Goal: Transaction & Acquisition: Obtain resource

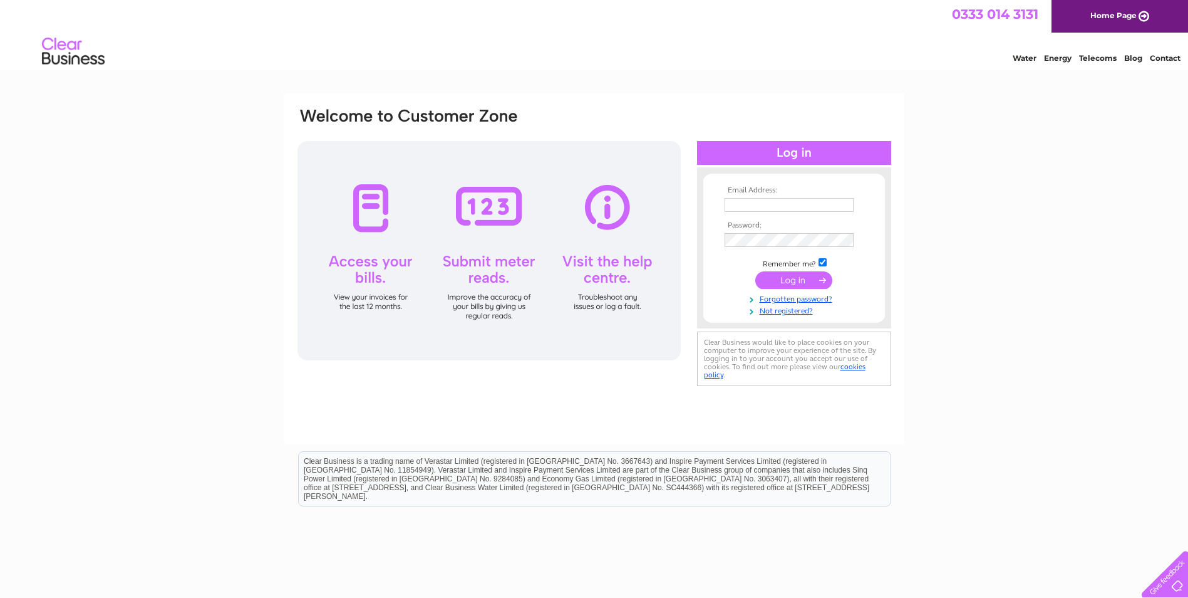
type input "info@readshair.co.uk"
click at [795, 285] on input "submit" at bounding box center [793, 280] width 77 height 18
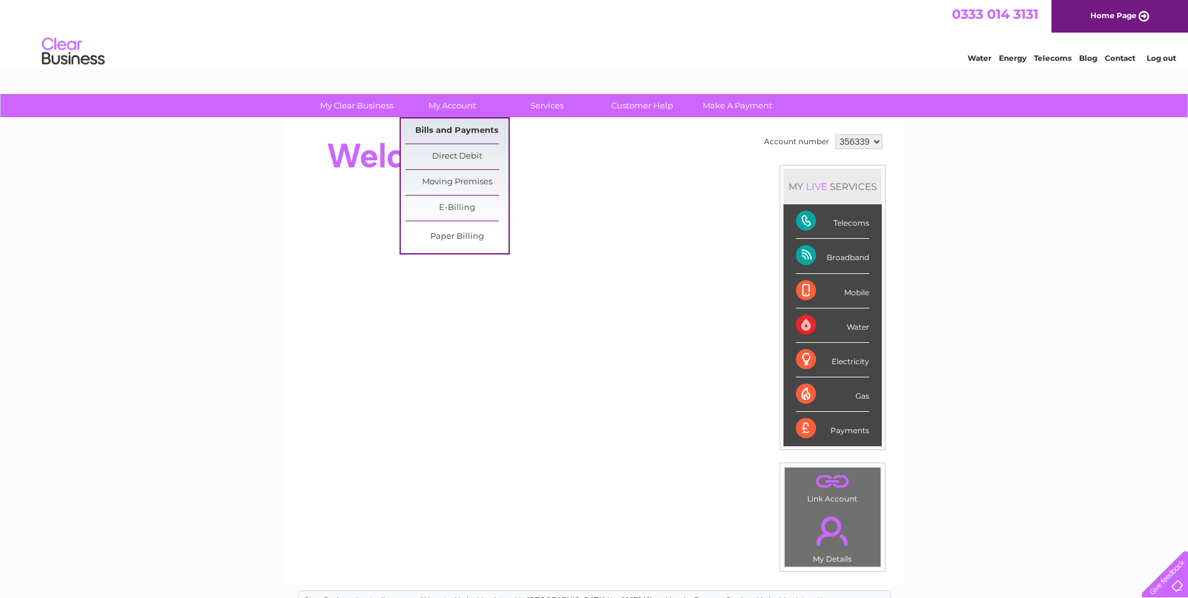
click at [455, 126] on link "Bills and Payments" at bounding box center [456, 130] width 103 height 25
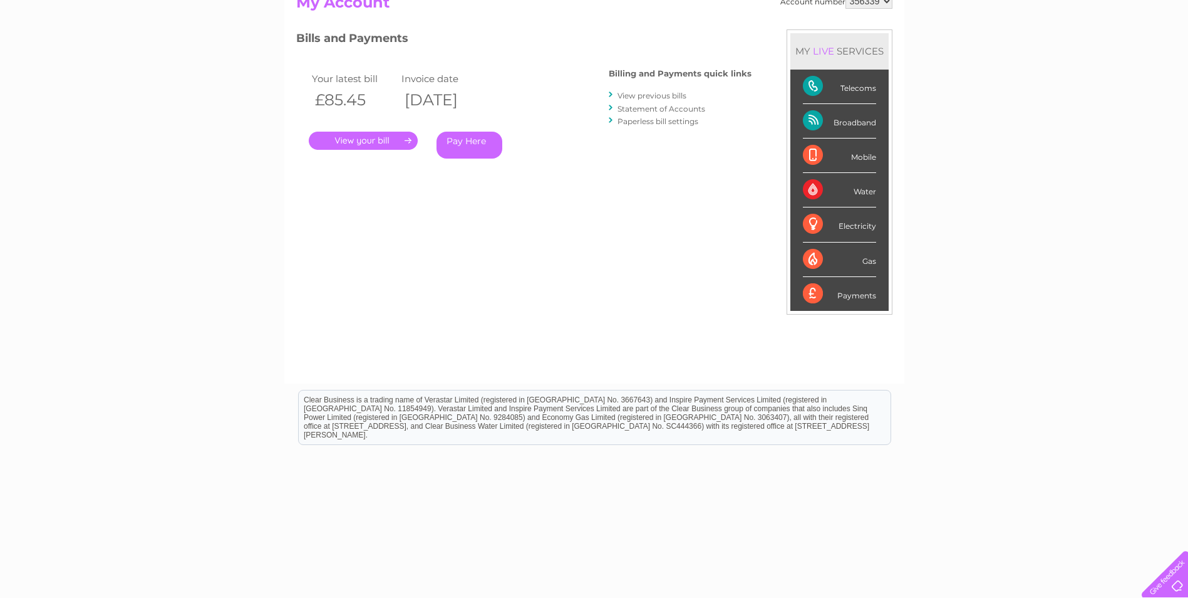
scroll to position [159, 0]
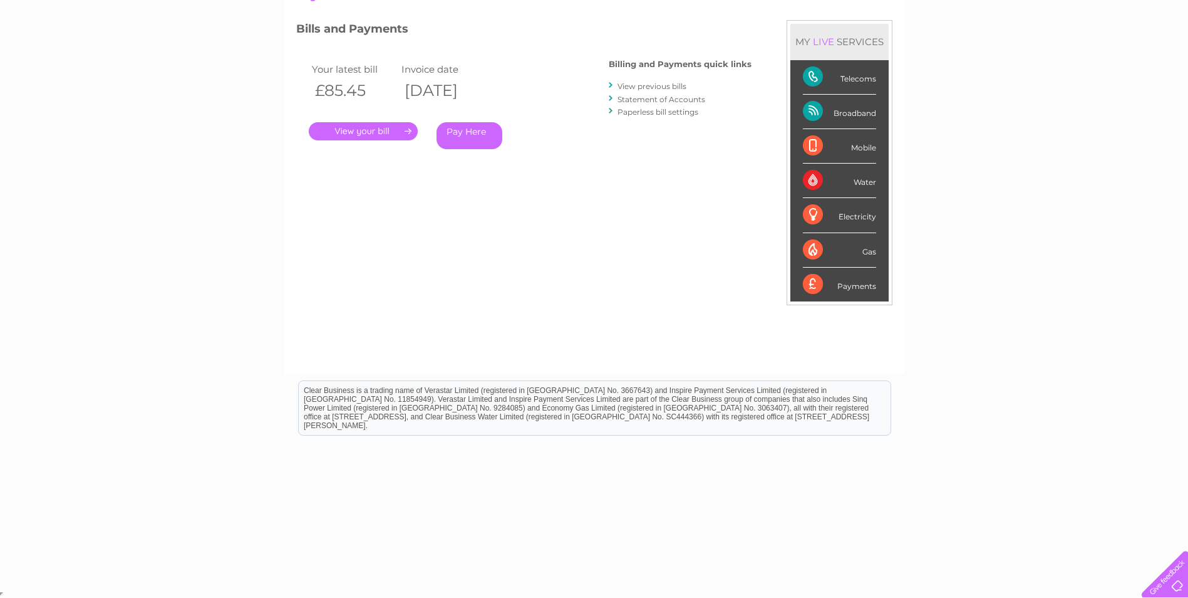
click at [681, 86] on link "View previous bills" at bounding box center [652, 85] width 69 height 9
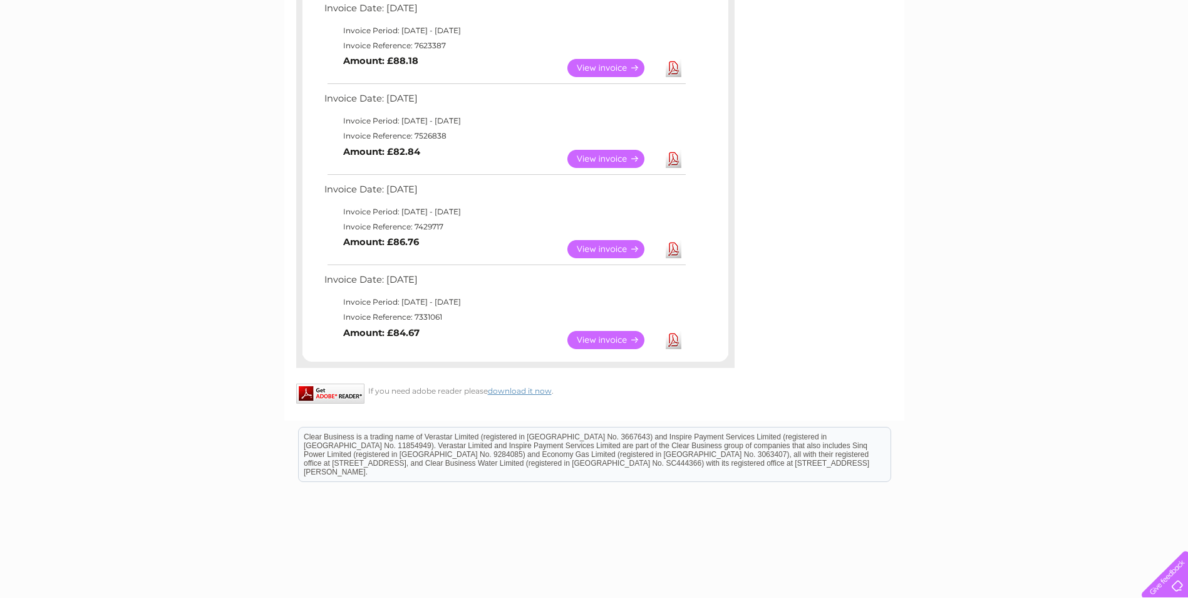
scroll to position [626, 0]
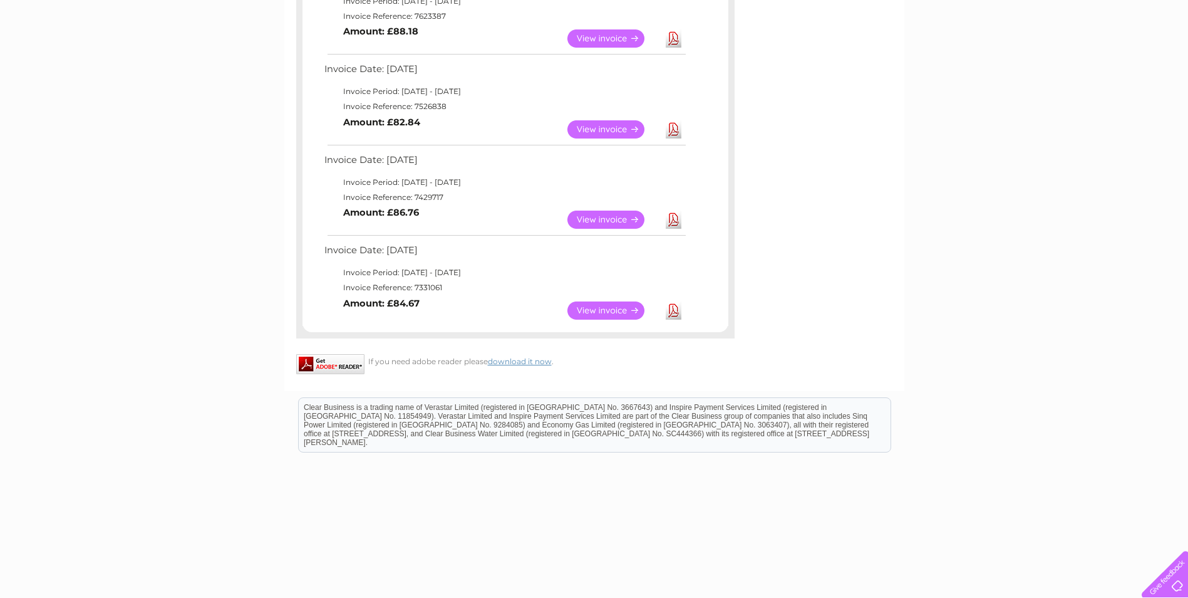
click at [605, 310] on link "View" at bounding box center [613, 310] width 92 height 18
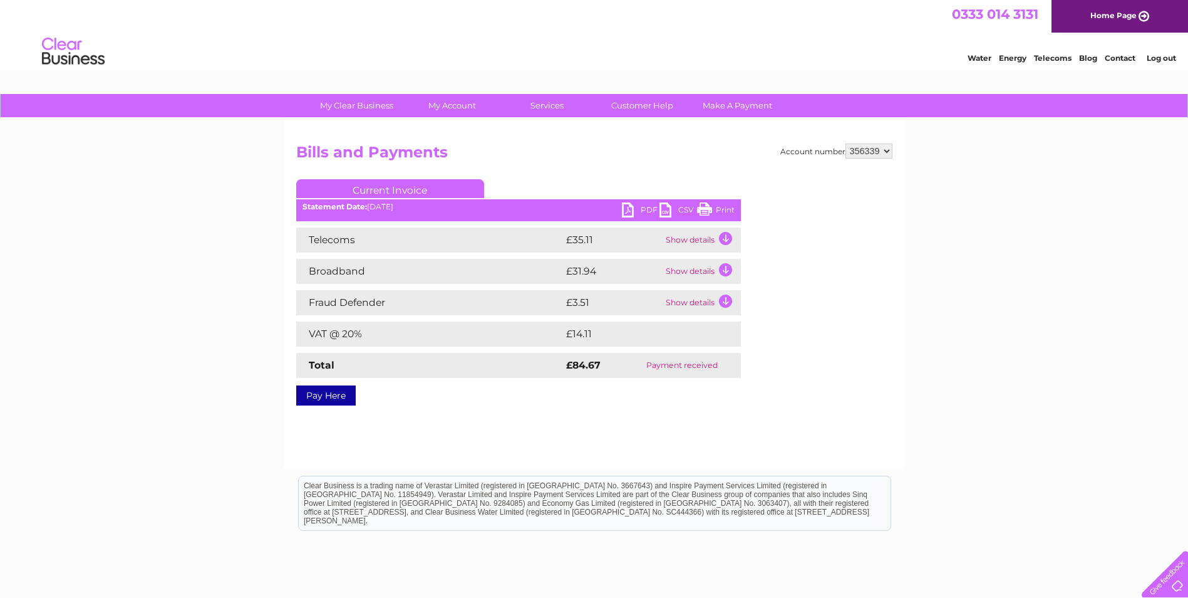
click at [648, 209] on link "PDF" at bounding box center [641, 211] width 38 height 18
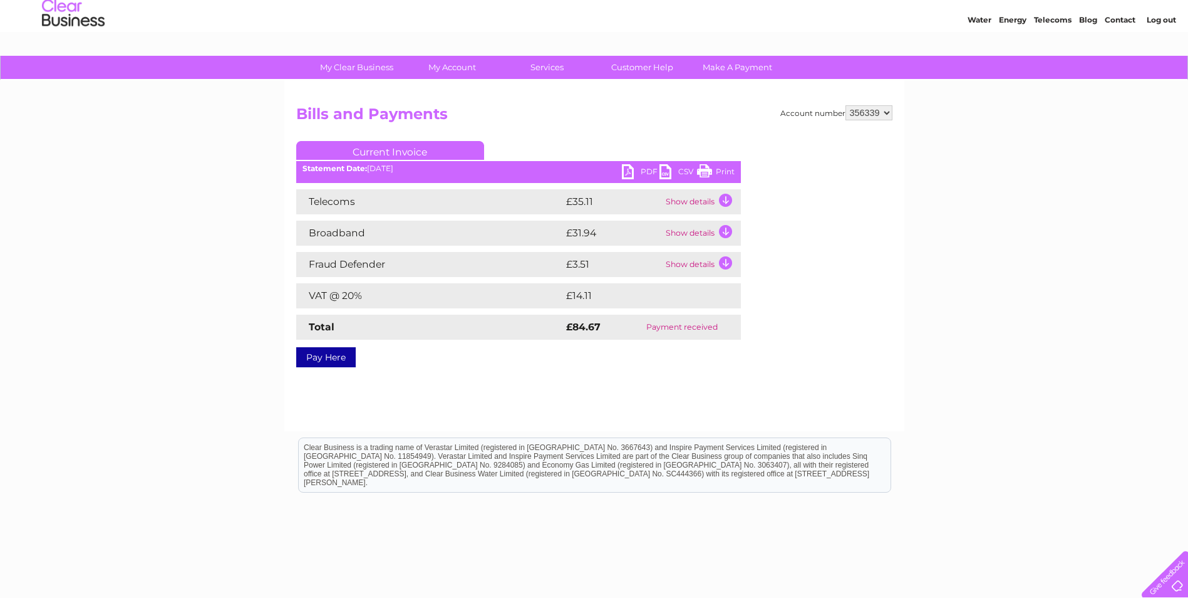
scroll to position [95, 0]
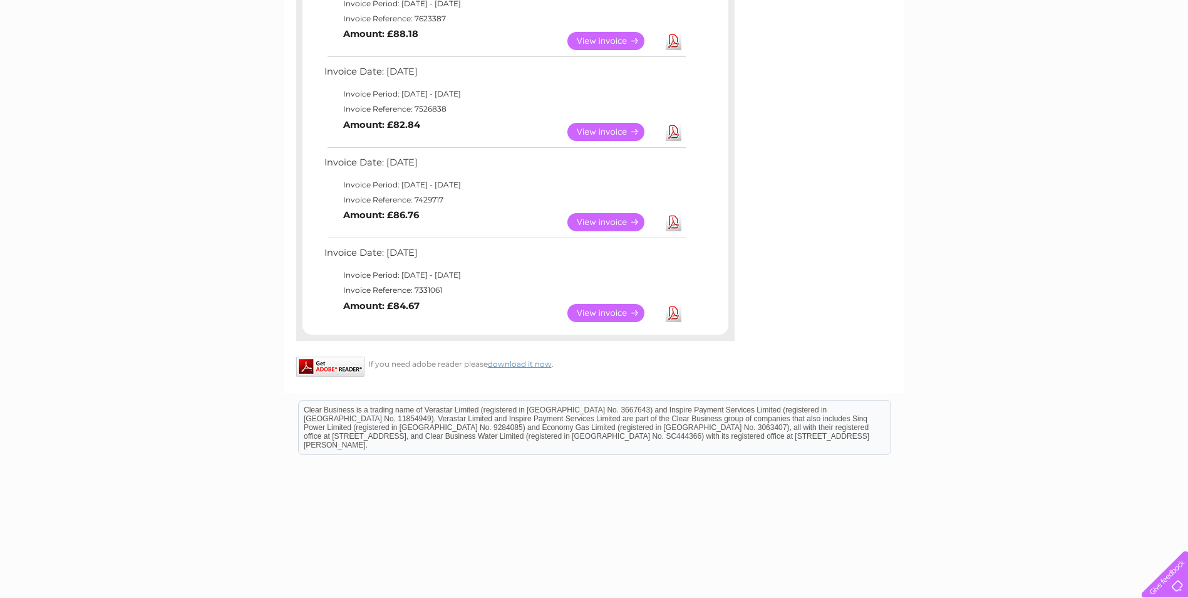
scroll to position [624, 0]
click at [611, 223] on link "View" at bounding box center [613, 222] width 92 height 18
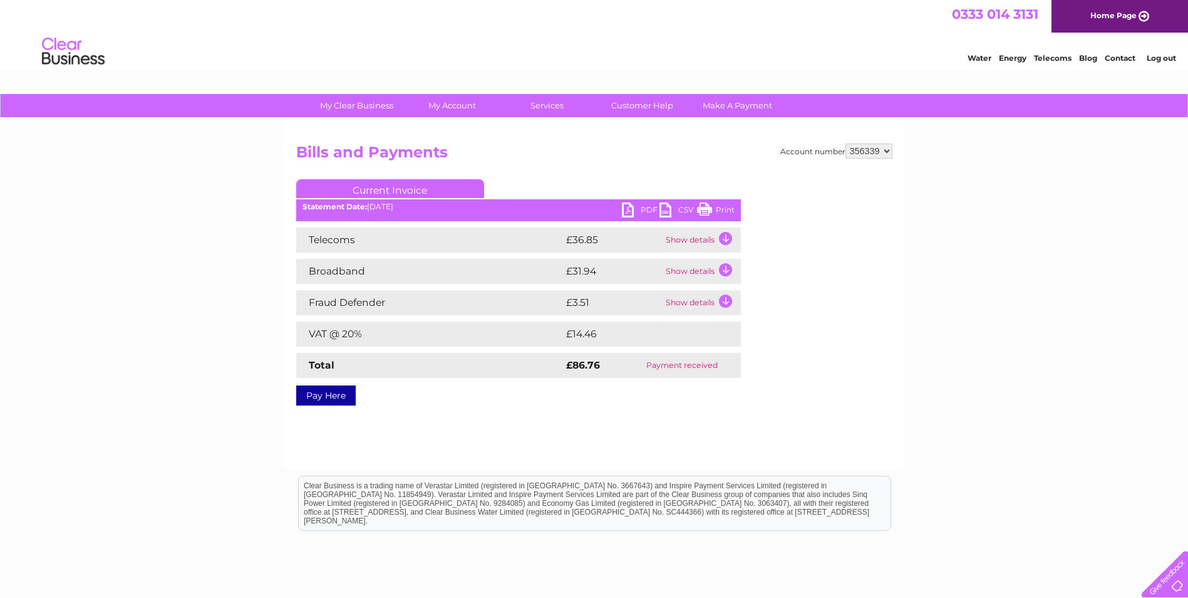
click at [635, 204] on link "PDF" at bounding box center [641, 211] width 38 height 18
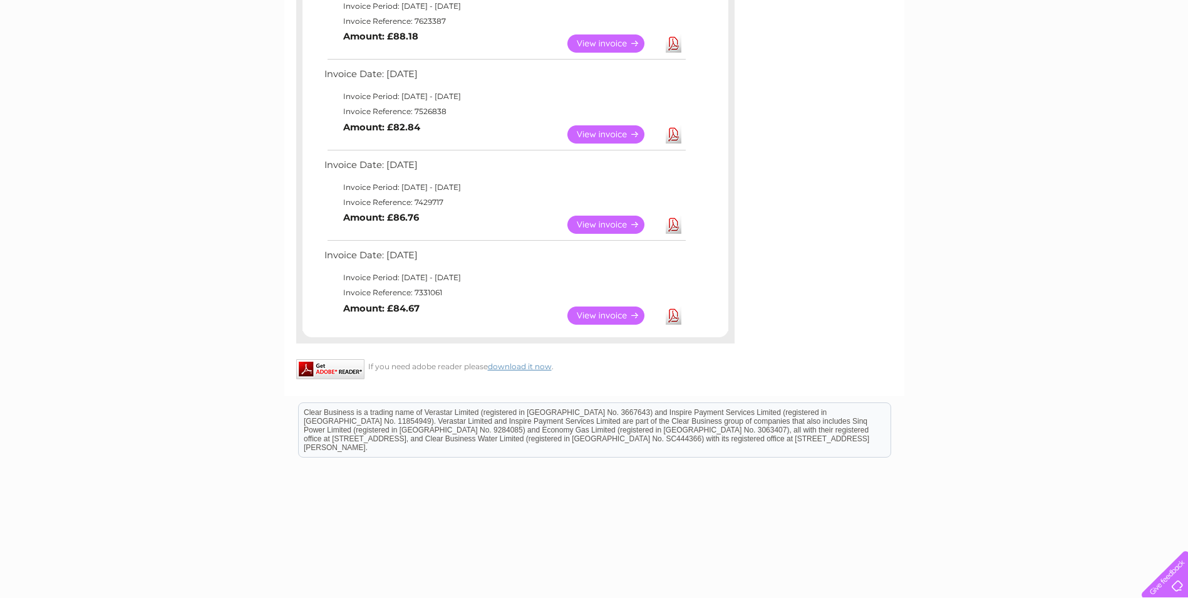
scroll to position [621, 0]
click at [581, 133] on link "View" at bounding box center [613, 134] width 92 height 18
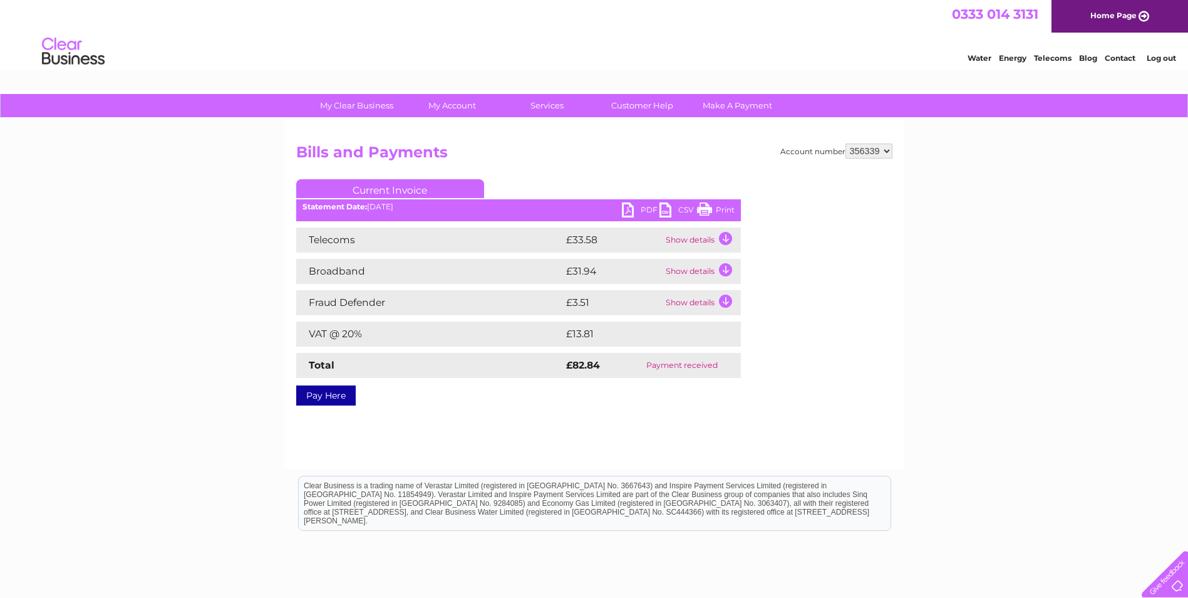
click at [639, 209] on link "PDF" at bounding box center [641, 211] width 38 height 18
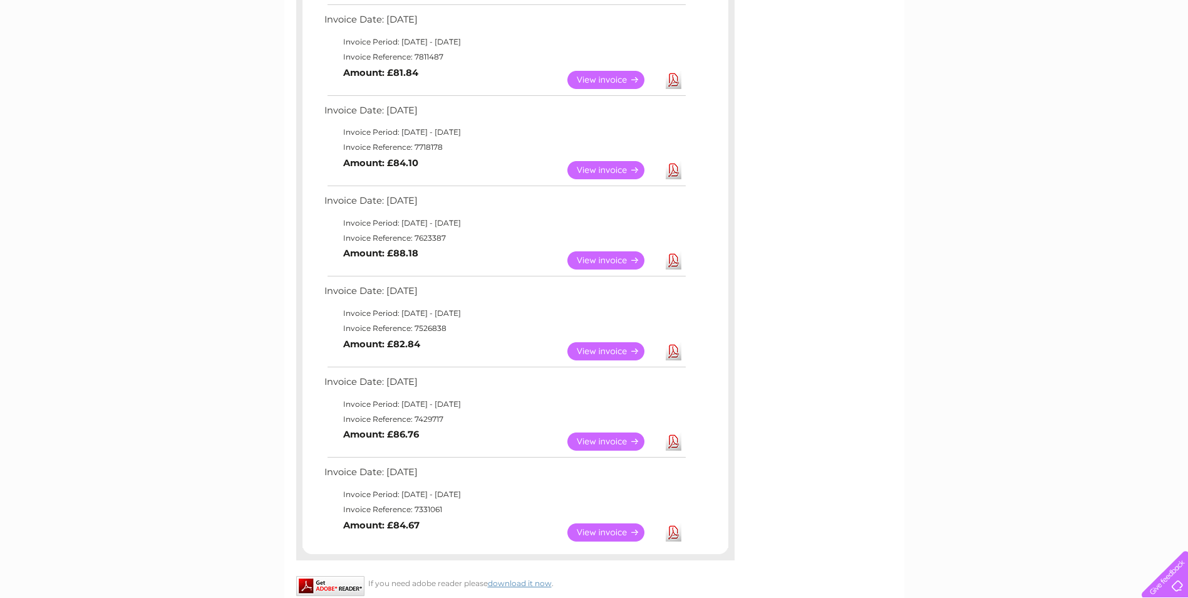
scroll to position [392, 0]
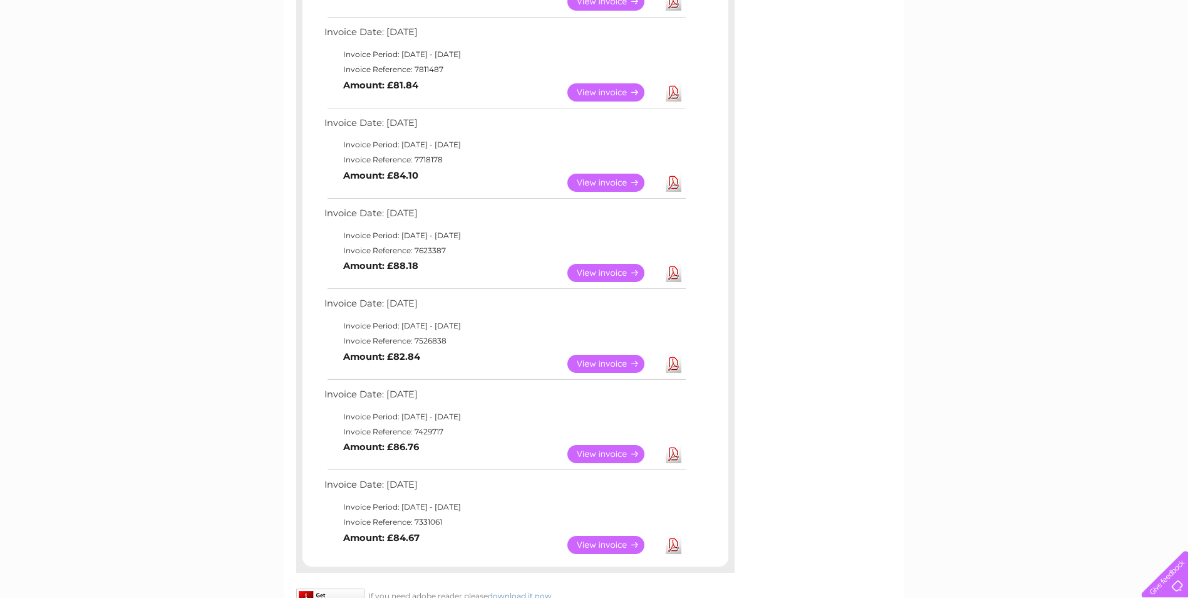
click at [589, 274] on link "View" at bounding box center [613, 273] width 92 height 18
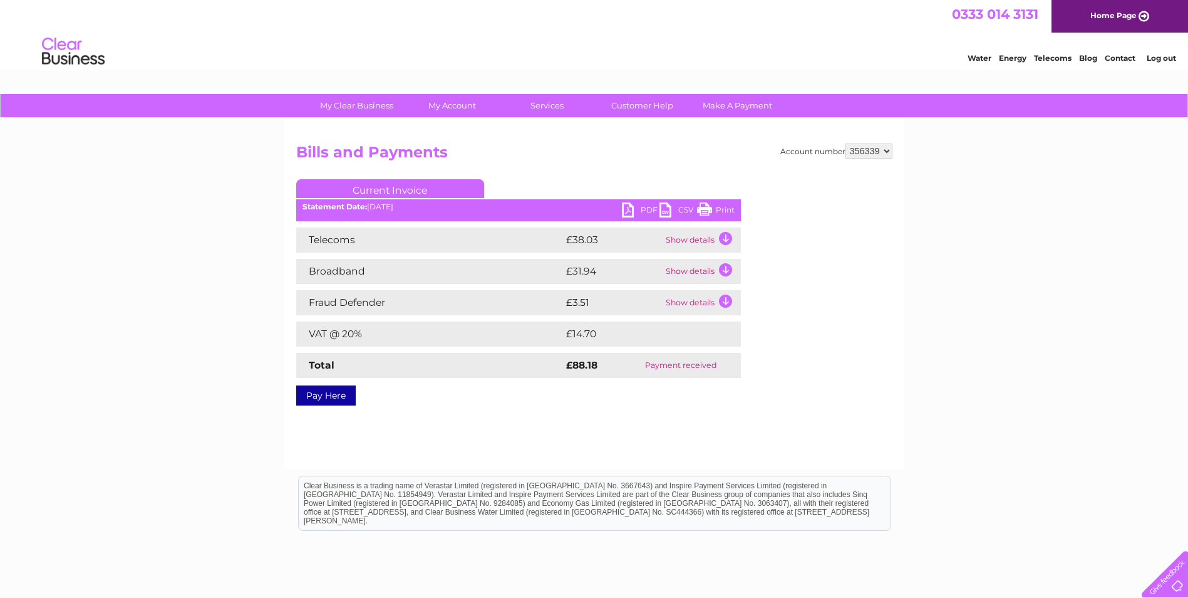
click at [631, 212] on link "PDF" at bounding box center [641, 211] width 38 height 18
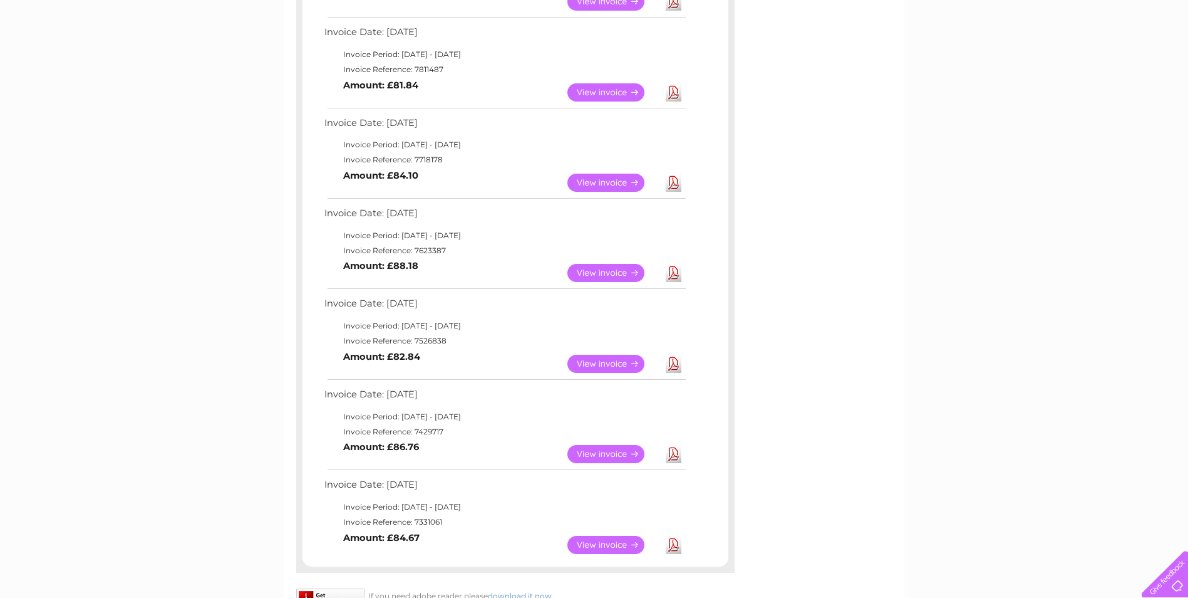
click at [589, 182] on link "View" at bounding box center [613, 182] width 92 height 18
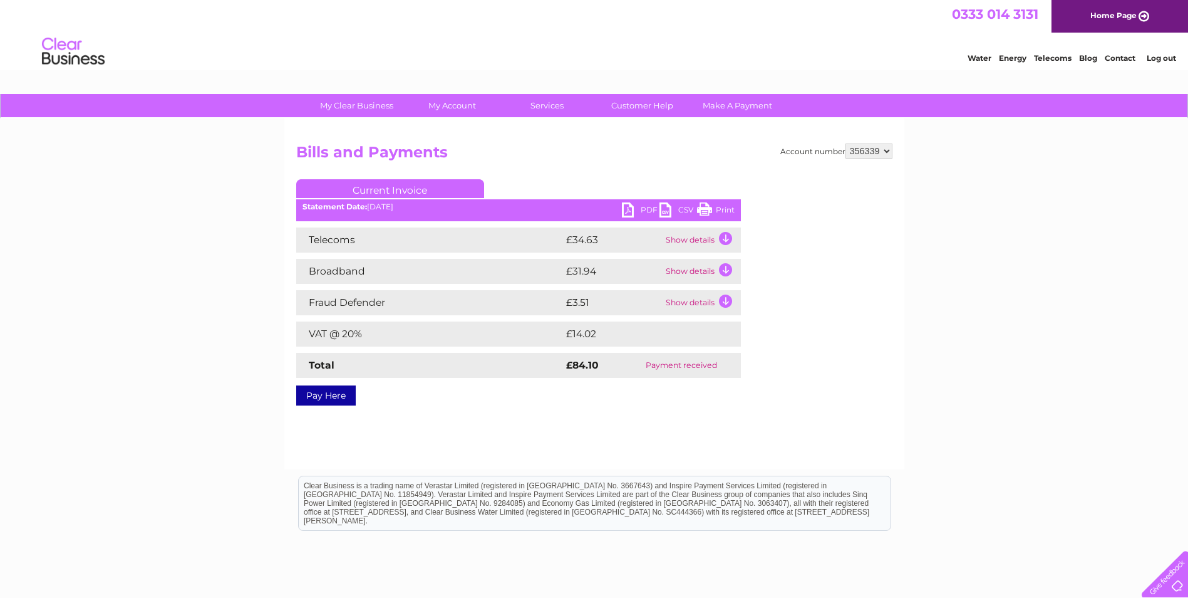
click at [629, 212] on link "PDF" at bounding box center [641, 211] width 38 height 18
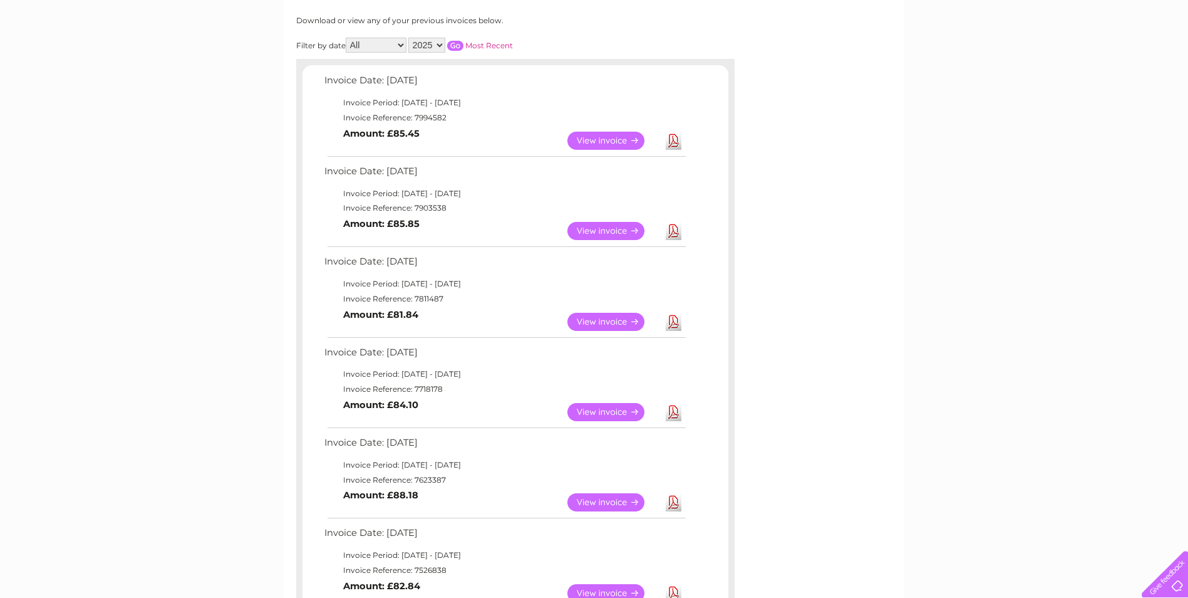
scroll to position [142, 0]
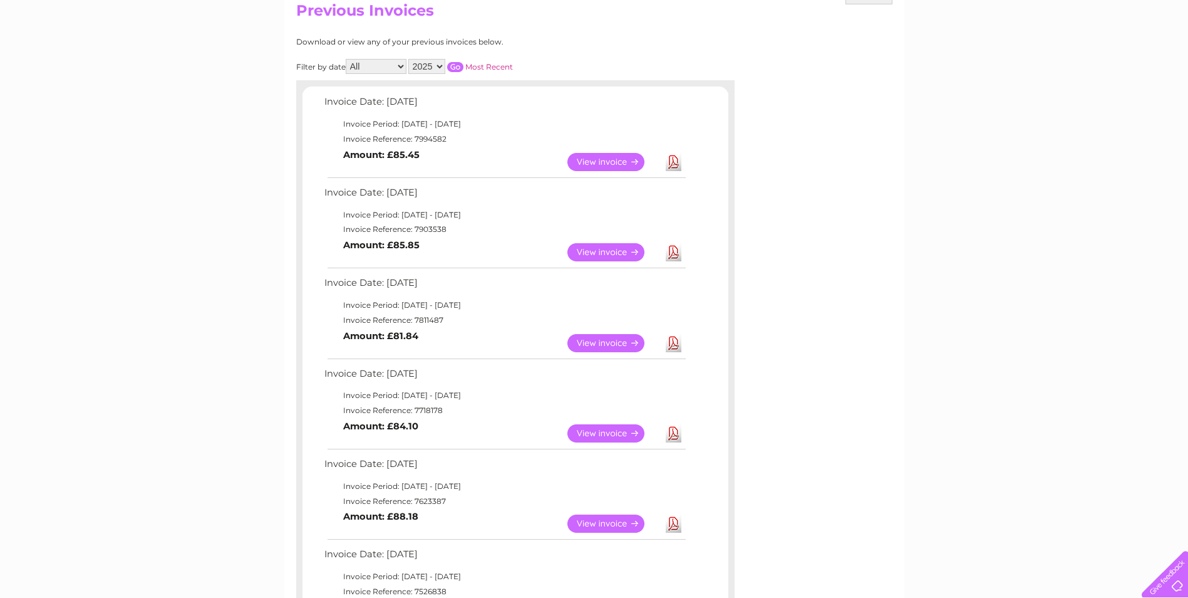
click at [611, 345] on link "View" at bounding box center [613, 343] width 92 height 18
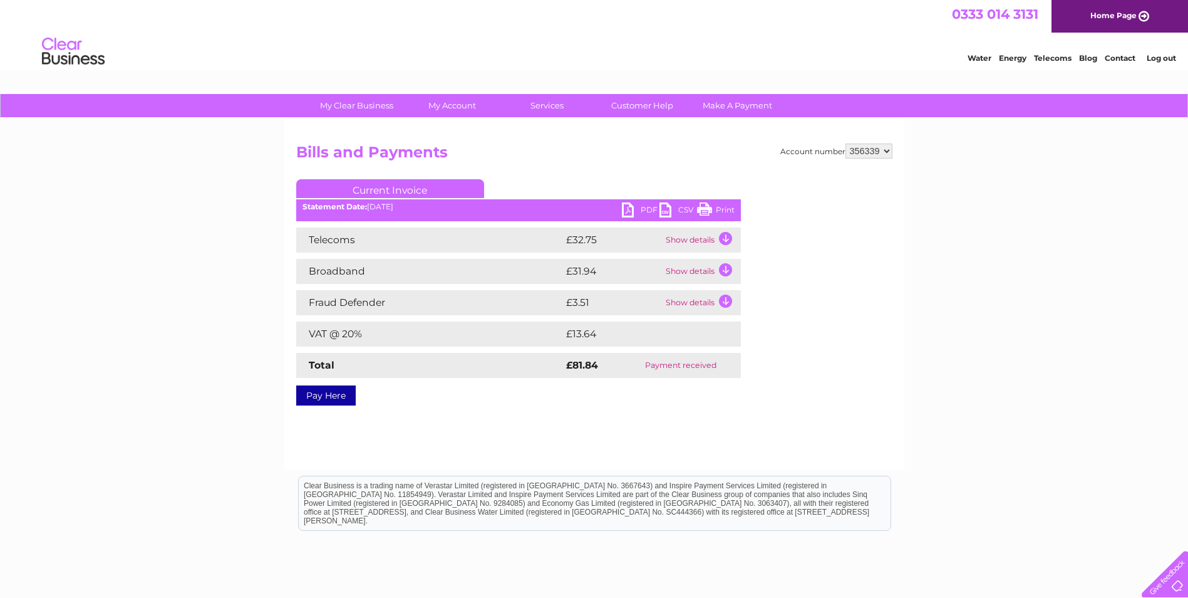
click at [641, 210] on link "PDF" at bounding box center [641, 211] width 38 height 18
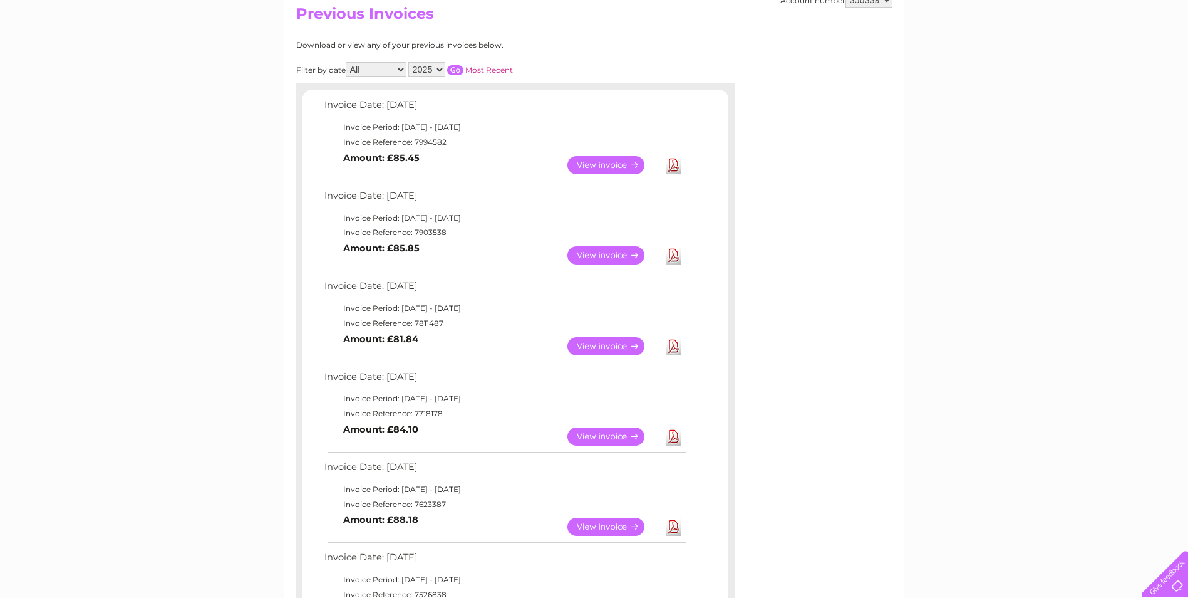
click at [597, 252] on link "View" at bounding box center [613, 255] width 92 height 18
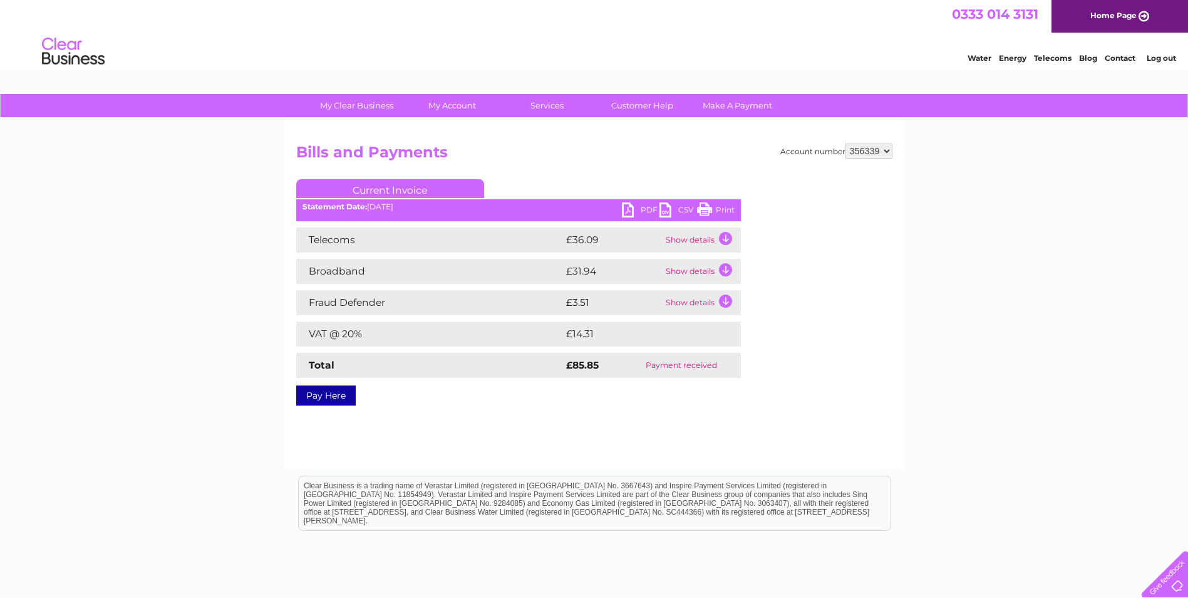
click at [627, 208] on link "PDF" at bounding box center [641, 211] width 38 height 18
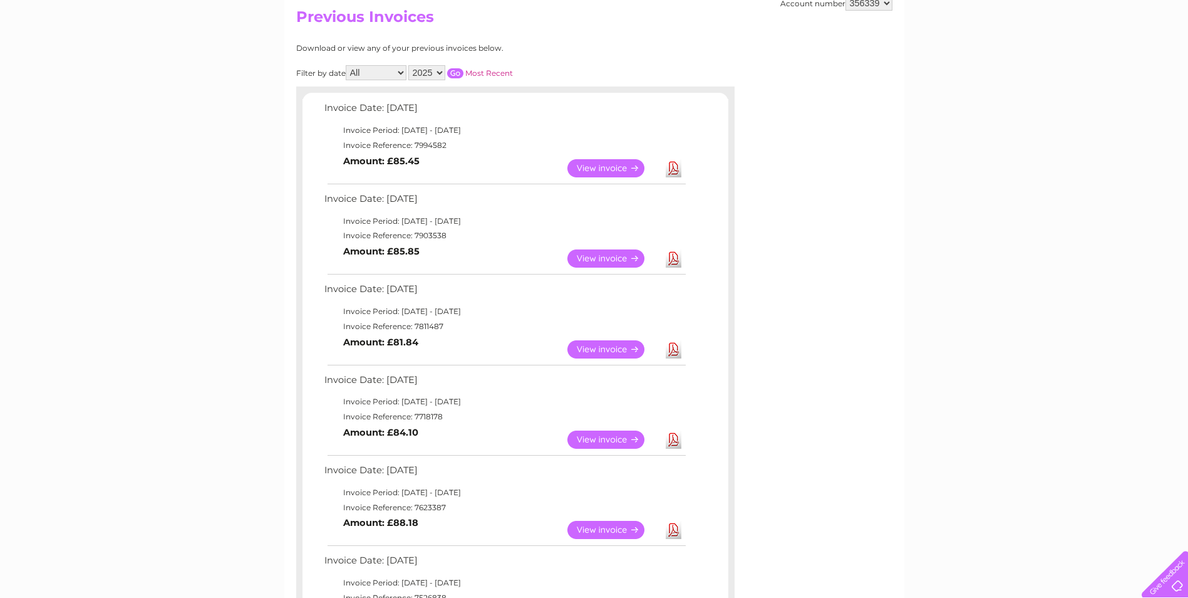
click at [577, 169] on link "View" at bounding box center [613, 168] width 92 height 18
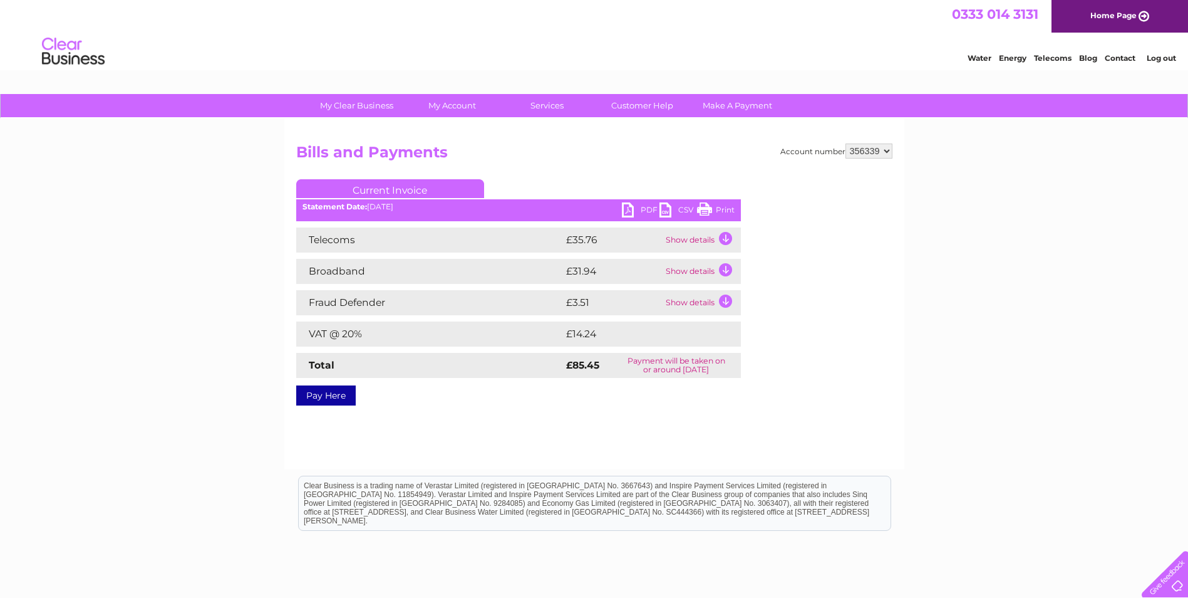
click at [630, 210] on link "PDF" at bounding box center [641, 211] width 38 height 18
